Goal: Information Seeking & Learning: Check status

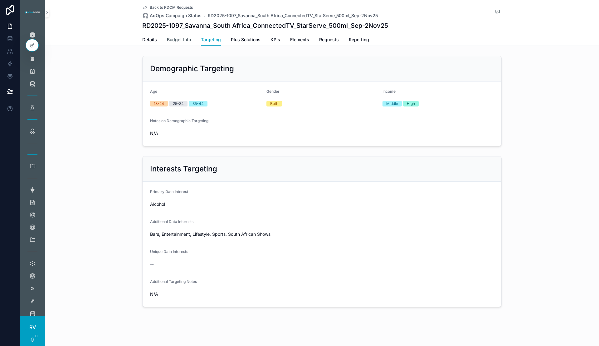
click at [178, 37] on span "Budget Info" at bounding box center [179, 40] width 24 height 6
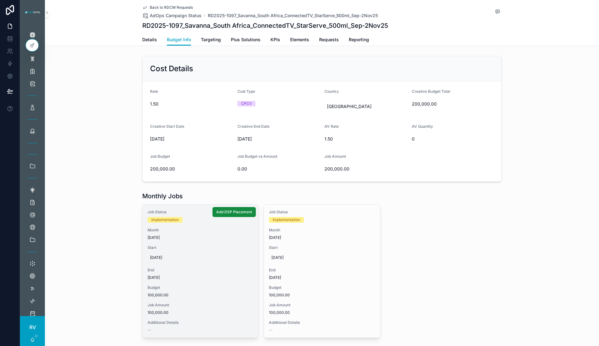
click at [208, 228] on span "Month" at bounding box center [201, 230] width 106 height 5
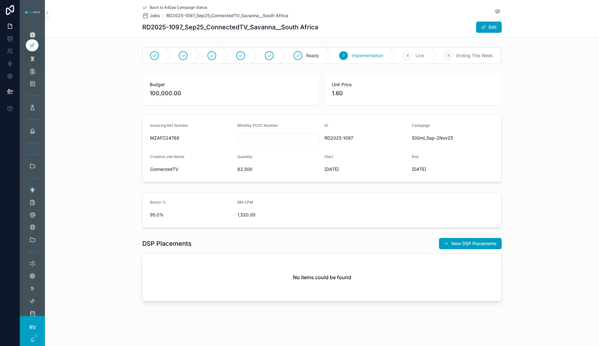
click at [180, 7] on span "Back to AdOps Campaign Status" at bounding box center [178, 7] width 57 height 5
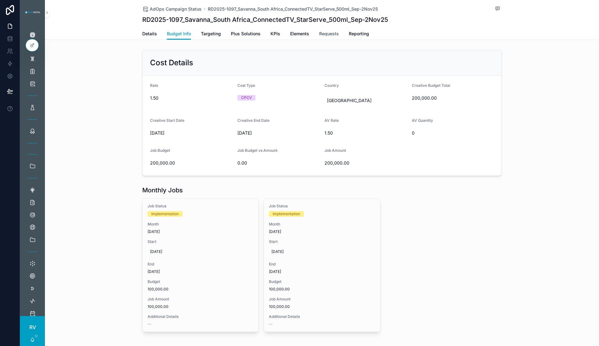
click at [328, 37] on link "Requests" at bounding box center [329, 34] width 20 height 12
